Goal: Use online tool/utility: Utilize a website feature to perform a specific function

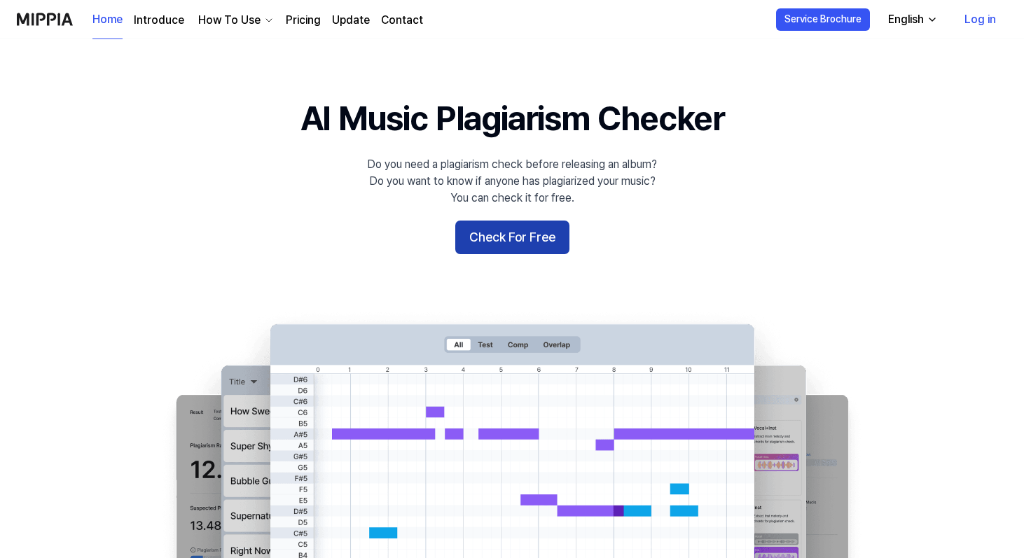
click at [517, 227] on button "Check For Free" at bounding box center [512, 238] width 114 height 34
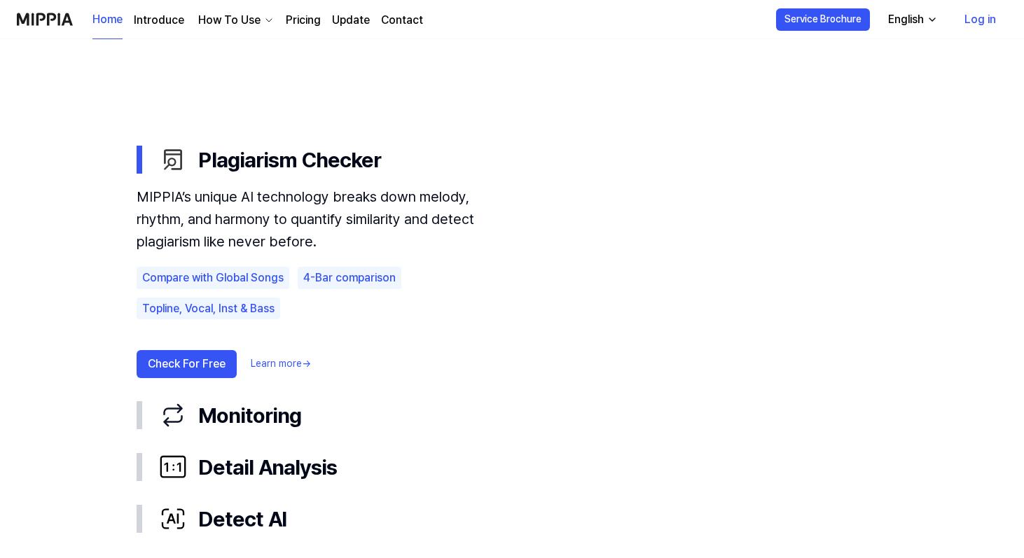
scroll to position [716, 0]
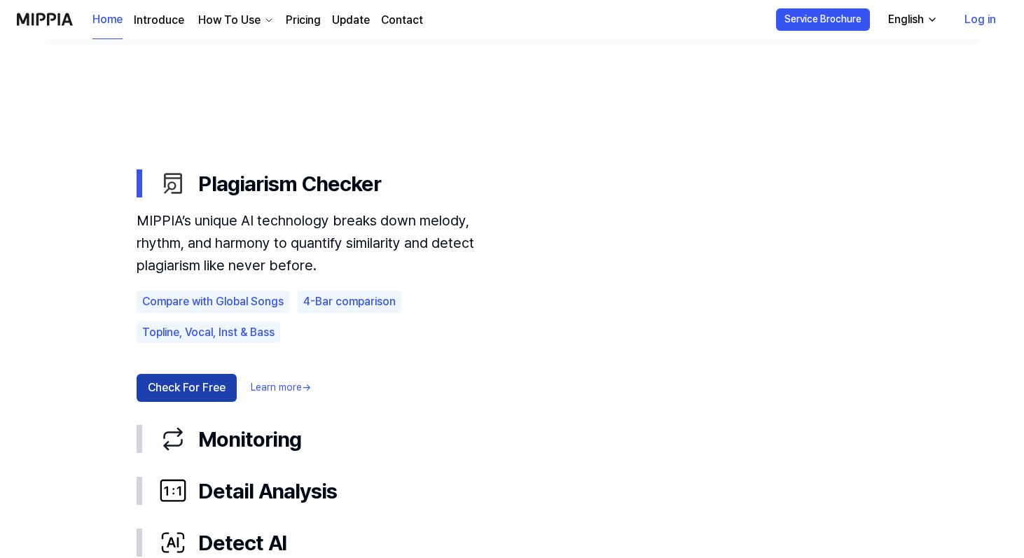
click at [187, 390] on button "Check For Free" at bounding box center [187, 388] width 100 height 28
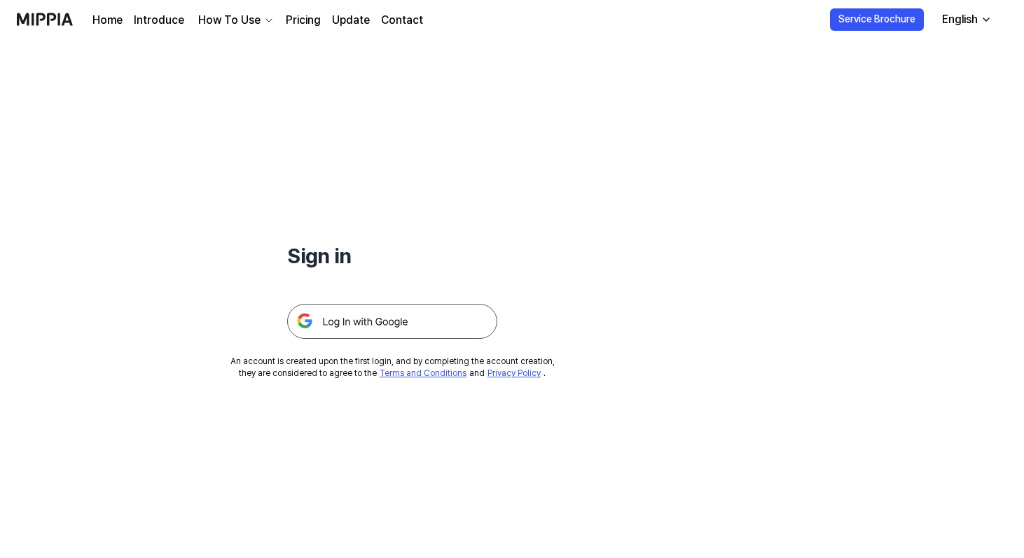
click at [350, 315] on img at bounding box center [392, 321] width 210 height 35
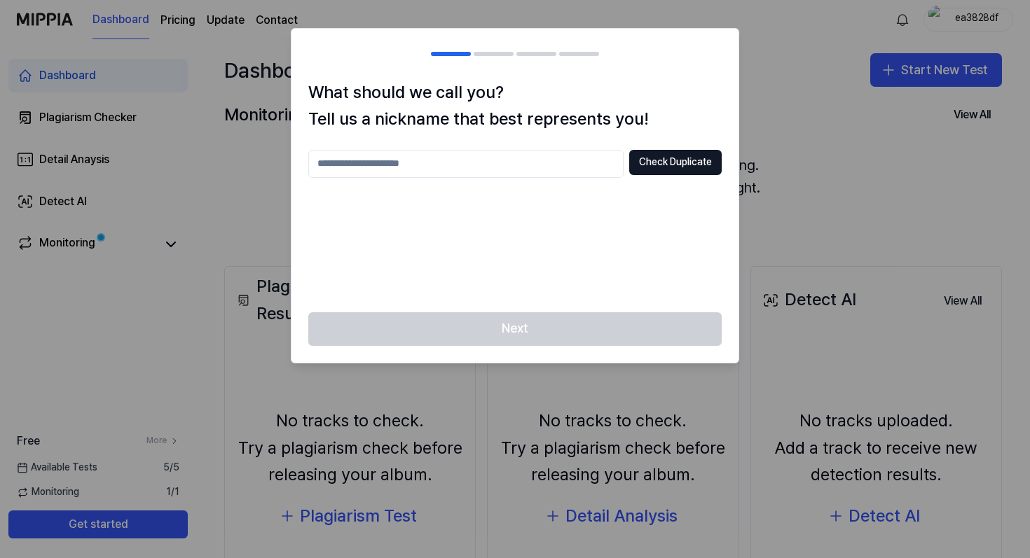
click at [510, 163] on input "text" at bounding box center [465, 164] width 315 height 28
type input "***"
click at [652, 165] on button "Check Duplicate" at bounding box center [675, 162] width 92 height 25
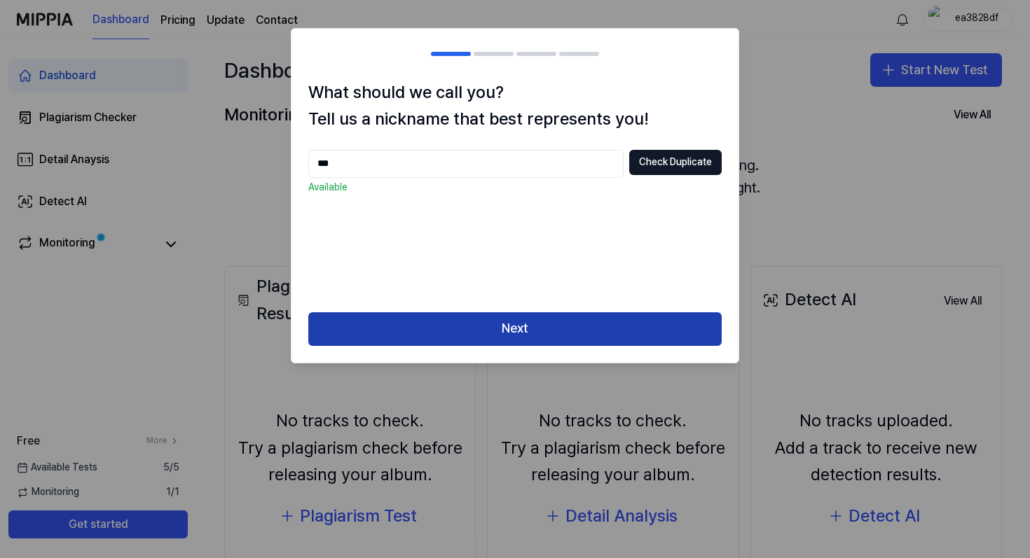
click at [549, 340] on button "Next" at bounding box center [514, 329] width 413 height 34
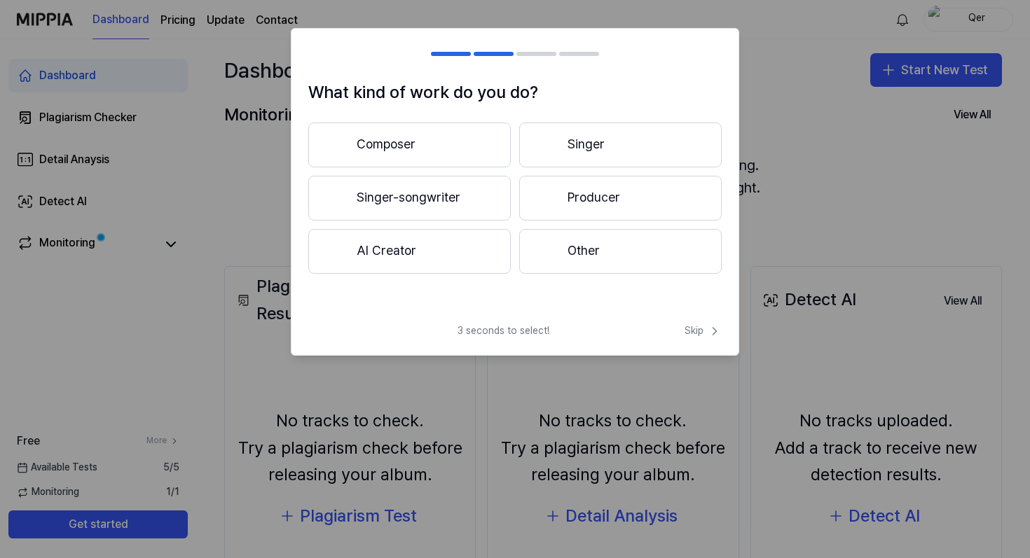
click at [427, 139] on button "Composer" at bounding box center [409, 145] width 202 height 45
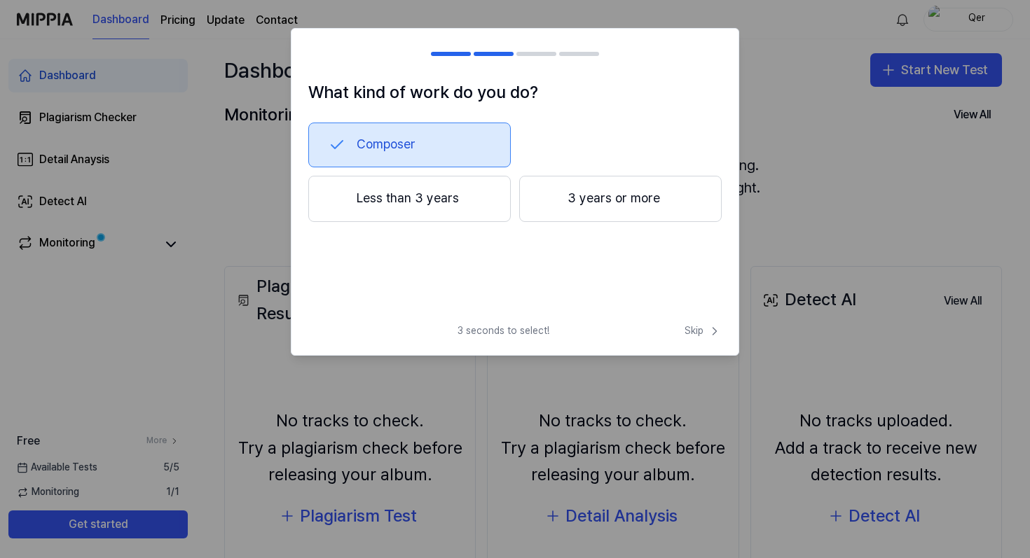
click at [582, 186] on button "3 years or more" at bounding box center [620, 199] width 202 height 46
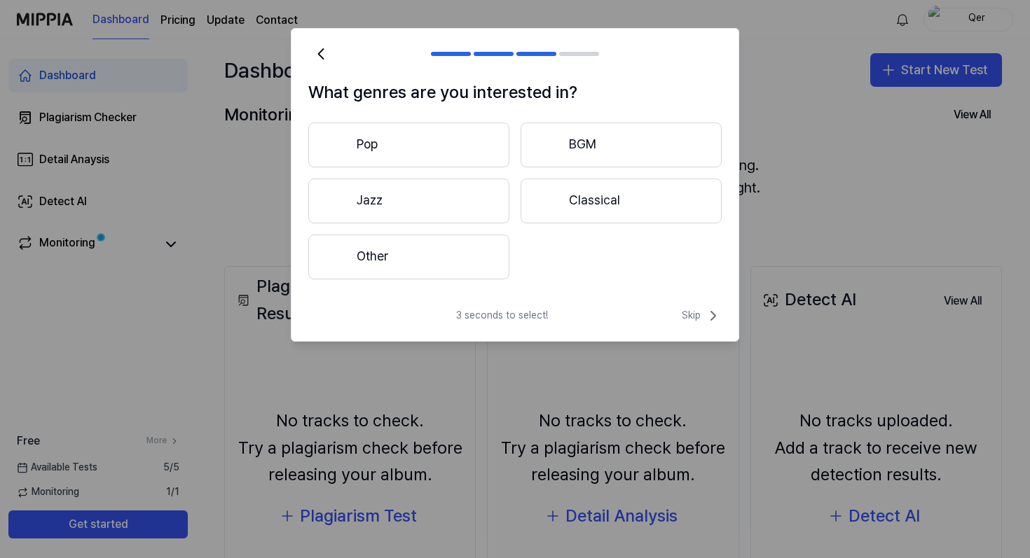
click at [421, 147] on button "Pop" at bounding box center [408, 145] width 201 height 45
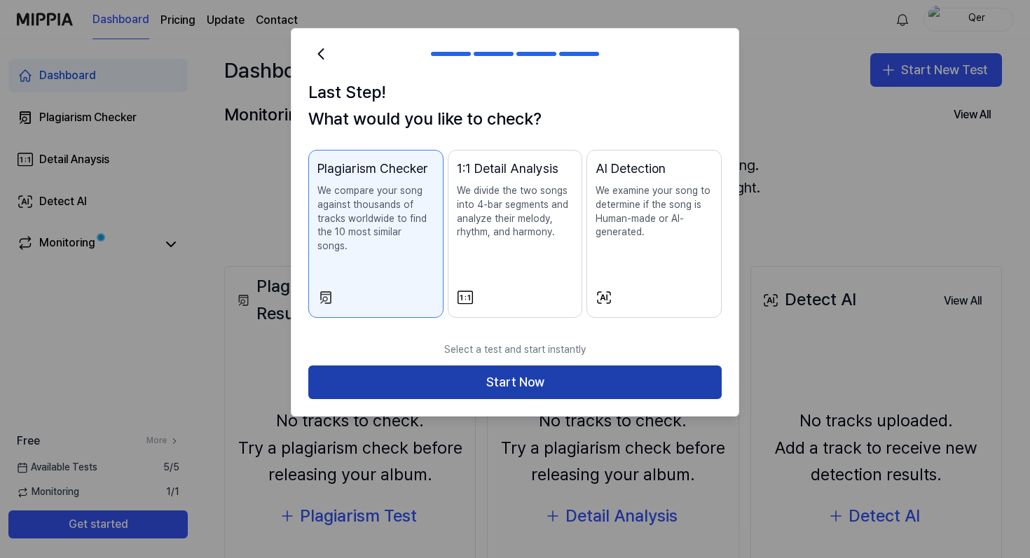
click at [527, 377] on button "Start Now" at bounding box center [514, 383] width 413 height 34
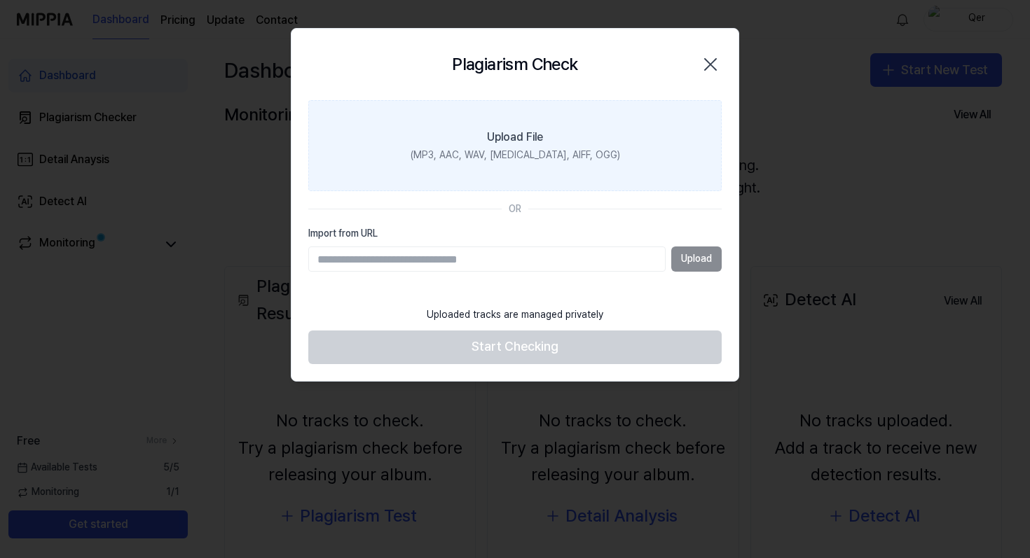
click at [438, 130] on label "Upload File (MP3, AAC, WAV, FLAC, AIFF, OGG)" at bounding box center [514, 145] width 413 height 91
click at [0, 0] on input "Upload File (MP3, AAC, WAV, FLAC, AIFF, OGG)" at bounding box center [0, 0] width 0 height 0
click at [518, 145] on div "Upload File" at bounding box center [515, 137] width 56 height 17
click at [0, 0] on input "Upload File (MP3, AAC, WAV, FLAC, AIFF, OGG)" at bounding box center [0, 0] width 0 height 0
click at [531, 125] on label "Upload File (MP3, AAC, WAV, FLAC, AIFF, OGG)" at bounding box center [514, 145] width 413 height 91
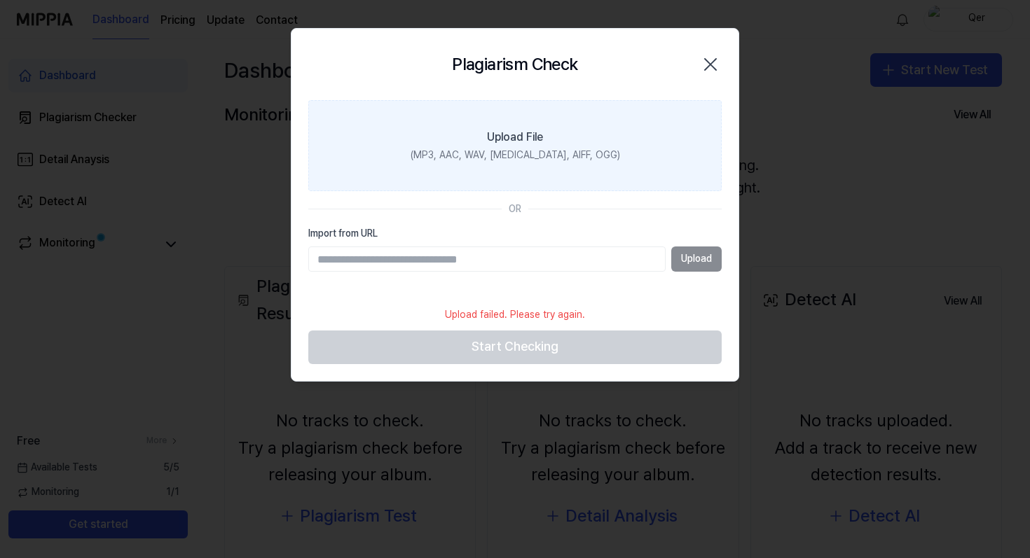
click at [0, 0] on input "Upload File (MP3, AAC, WAV, FLAC, AIFF, OGG)" at bounding box center [0, 0] width 0 height 0
click at [455, 131] on label "Upload File (MP3, AAC, WAV, FLAC, AIFF, OGG)" at bounding box center [514, 145] width 413 height 91
click at [0, 0] on input "Upload File (MP3, AAC, WAV, FLAC, AIFF, OGG)" at bounding box center [0, 0] width 0 height 0
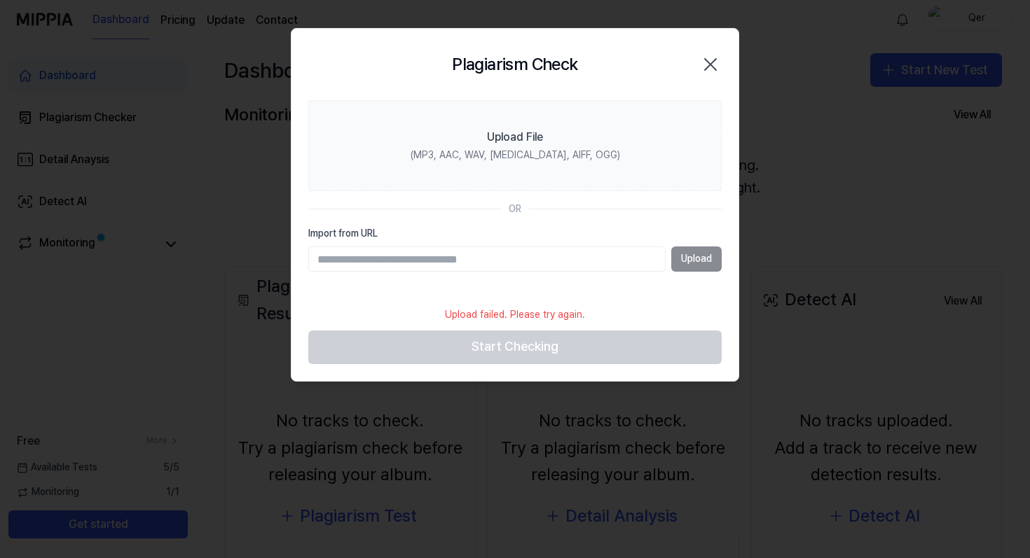
click at [773, 237] on div at bounding box center [515, 279] width 1030 height 558
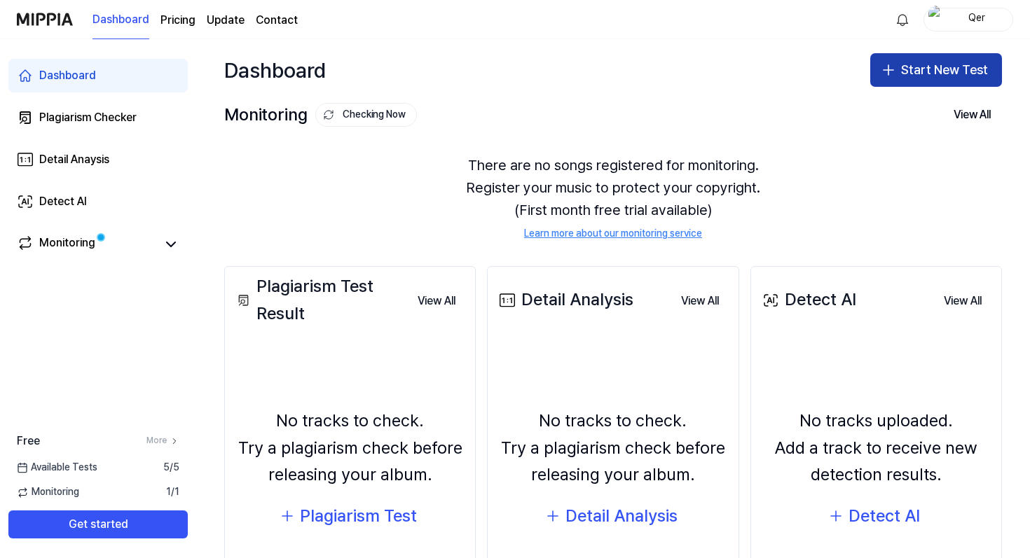
click at [910, 56] on button "Start New Test" at bounding box center [936, 70] width 132 height 34
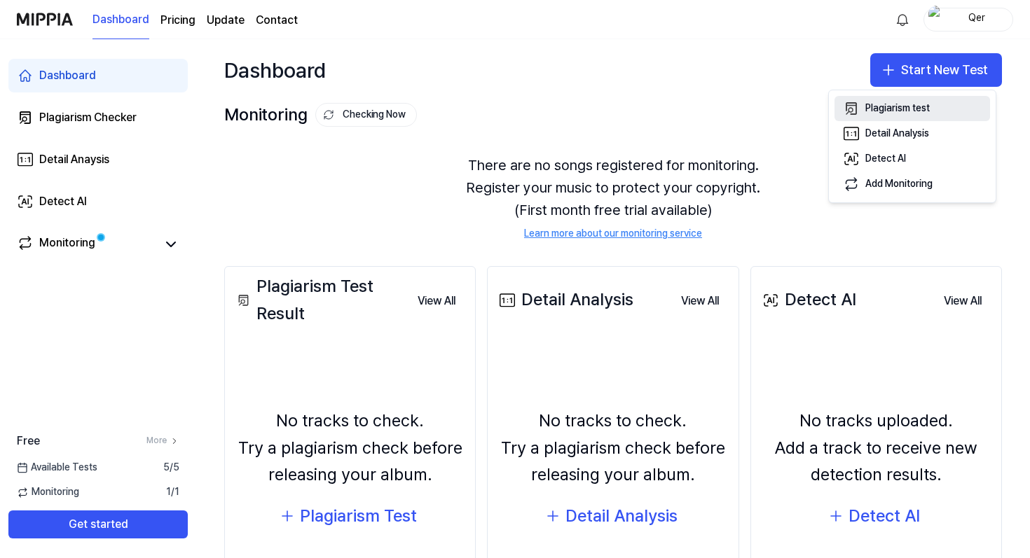
click at [859, 108] on icon "button" at bounding box center [851, 108] width 17 height 17
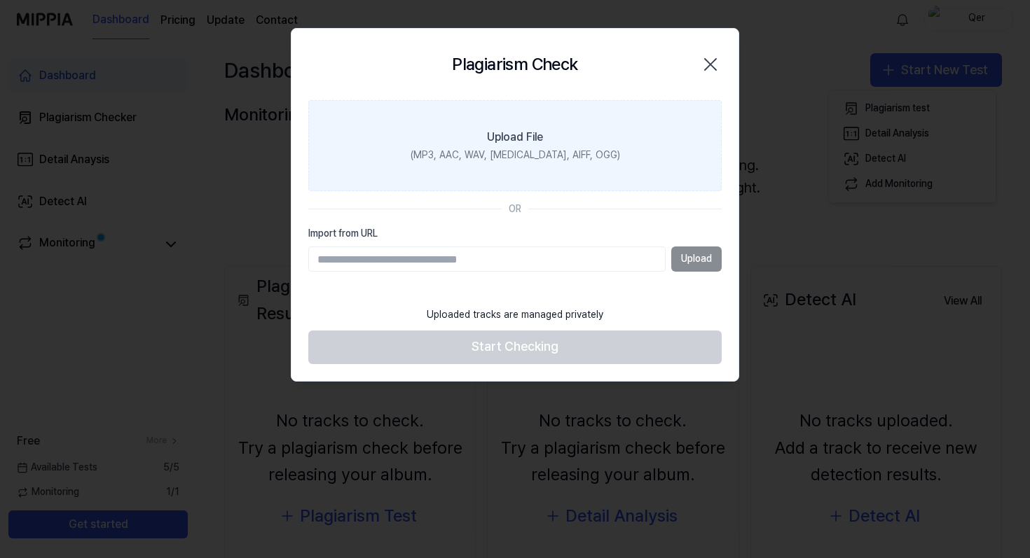
click at [629, 161] on label "Upload File (MP3, AAC, WAV, FLAC, AIFF, OGG)" at bounding box center [514, 145] width 413 height 91
click at [0, 0] on input "Upload File (MP3, AAC, WAV, FLAC, AIFF, OGG)" at bounding box center [0, 0] width 0 height 0
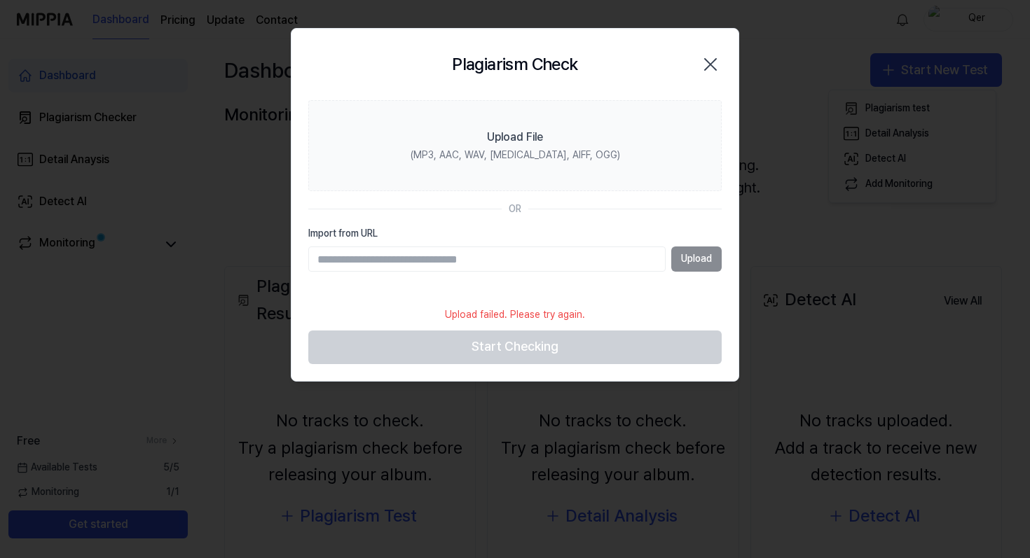
click at [461, 321] on div "Upload failed. Please try again." at bounding box center [514, 315] width 157 height 31
click at [463, 268] on input "Import from URL" at bounding box center [486, 259] width 357 height 25
